Goal: Transaction & Acquisition: Book appointment/travel/reservation

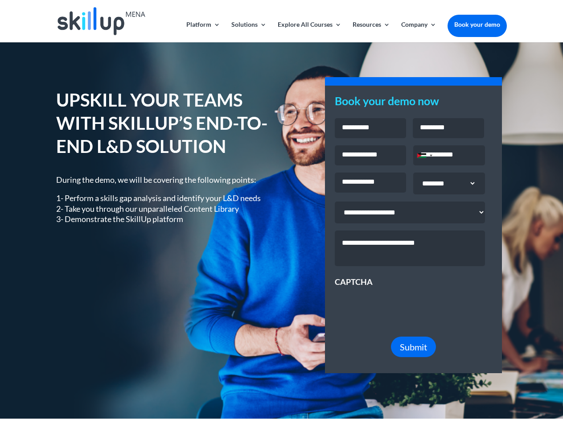
click at [281, 214] on div "UPSKILL YOUR TEAMS WITH SKILLUP’S END-TO-END L&D SOLUTION During the demo, we w…" at bounding box center [281, 230] width 450 height 309
click at [248, 32] on link "Solutions" at bounding box center [248, 31] width 35 height 21
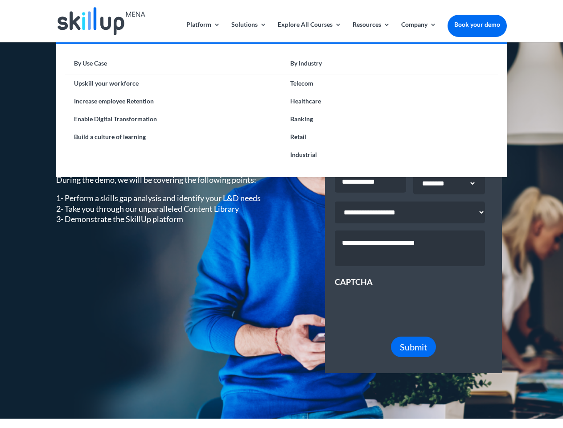
click at [309, 32] on link "Explore All Courses" at bounding box center [310, 31] width 64 height 21
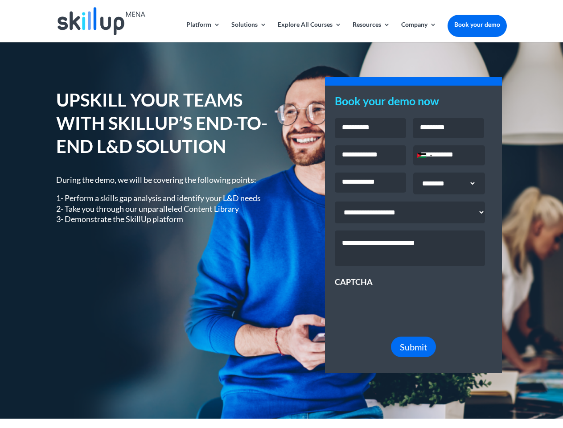
click at [371, 32] on link "Resources" at bounding box center [371, 31] width 37 height 21
click at [419, 32] on link "Company" at bounding box center [418, 31] width 35 height 21
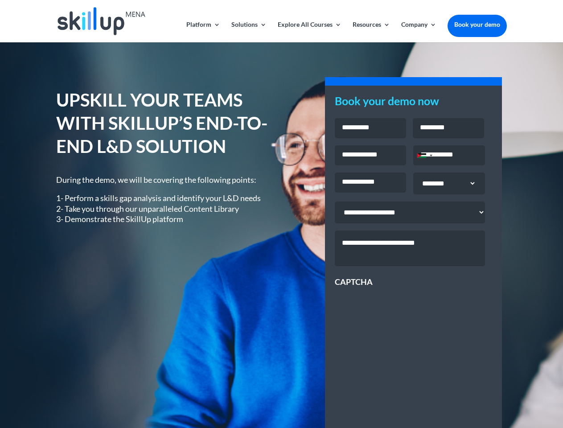
click at [425, 157] on div "Jordan +962" at bounding box center [421, 155] width 9 height 4
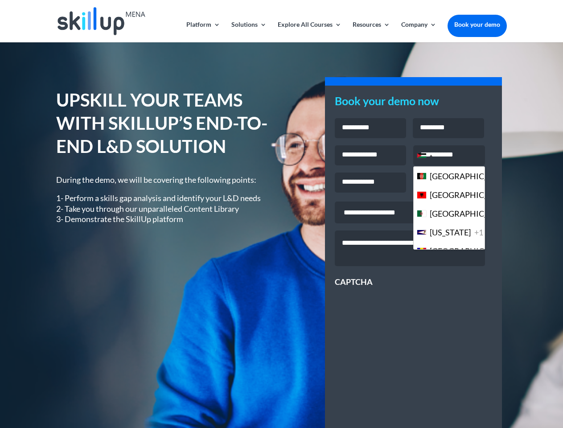
scroll to position [2434, 0]
